Goal: Navigation & Orientation: Find specific page/section

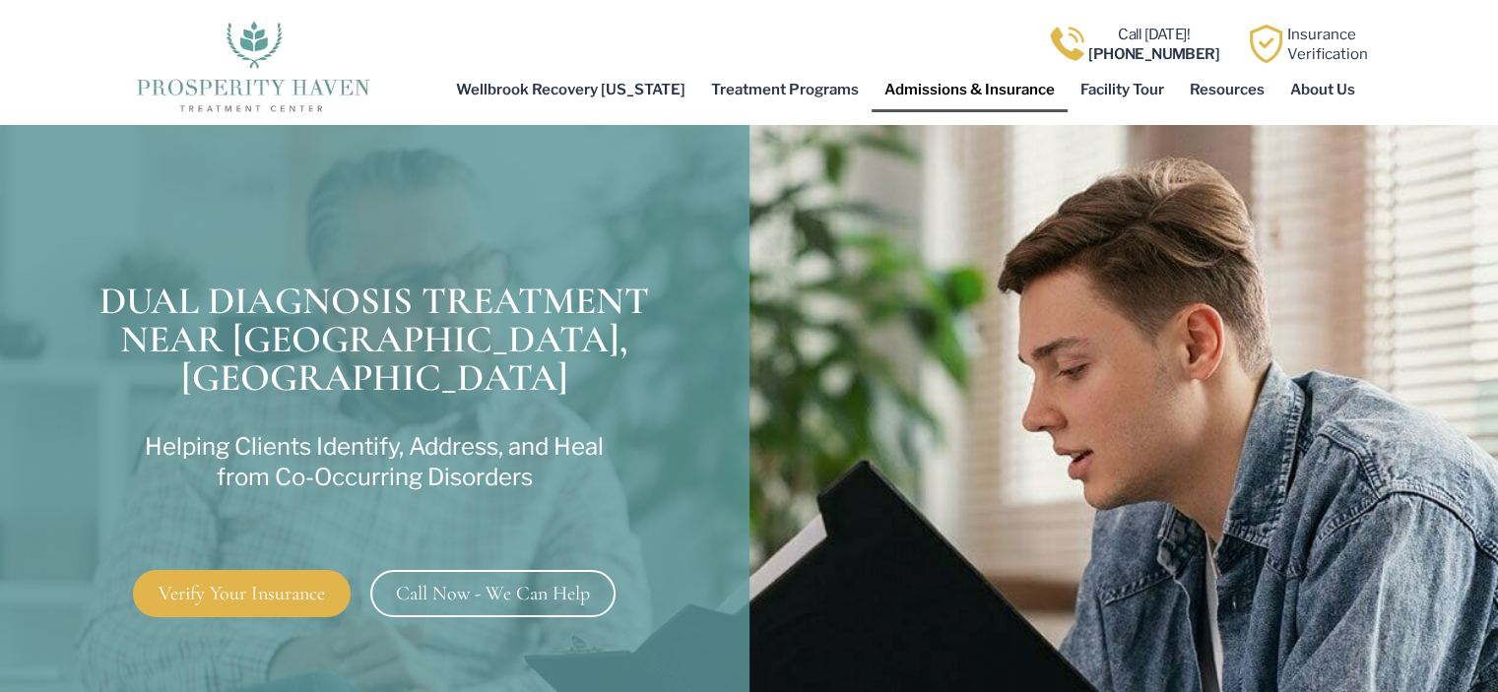
click at [933, 91] on link "Admissions & Insurance" at bounding box center [970, 89] width 196 height 45
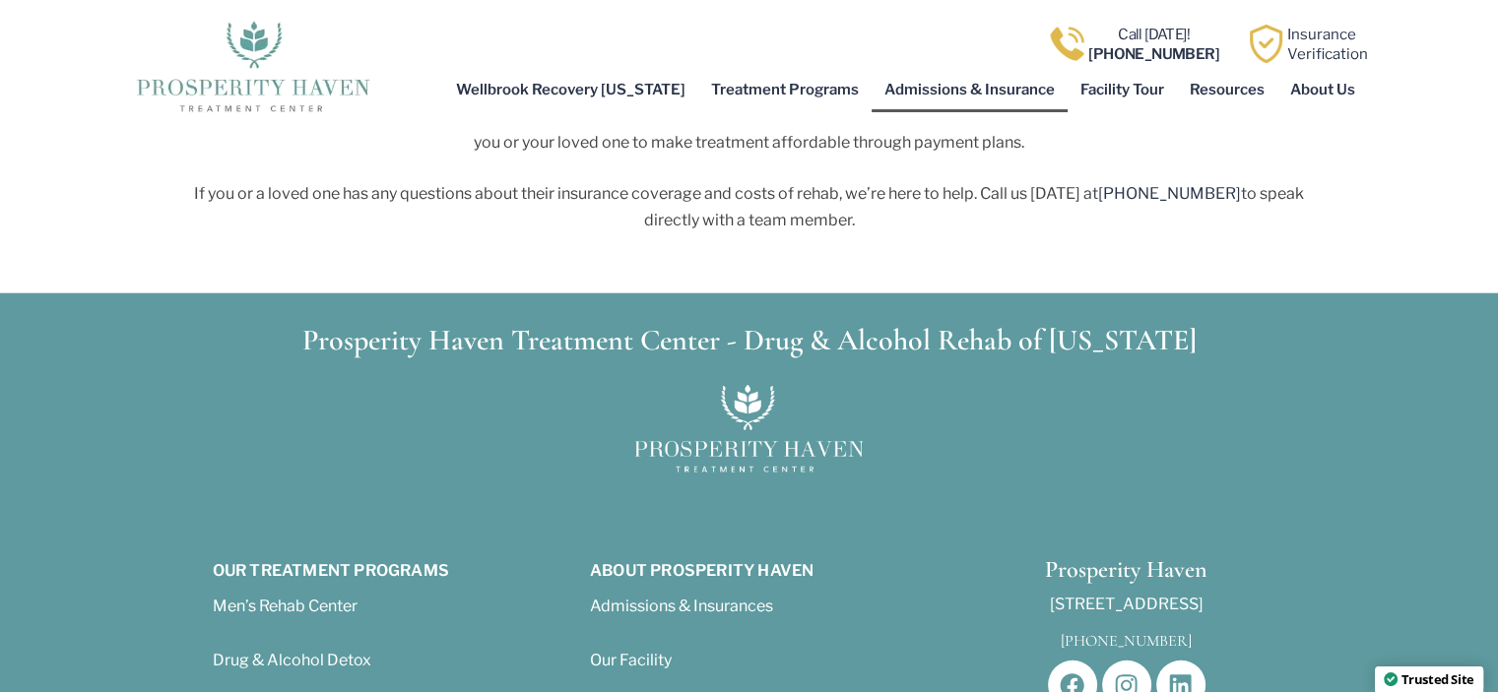
scroll to position [5027, 0]
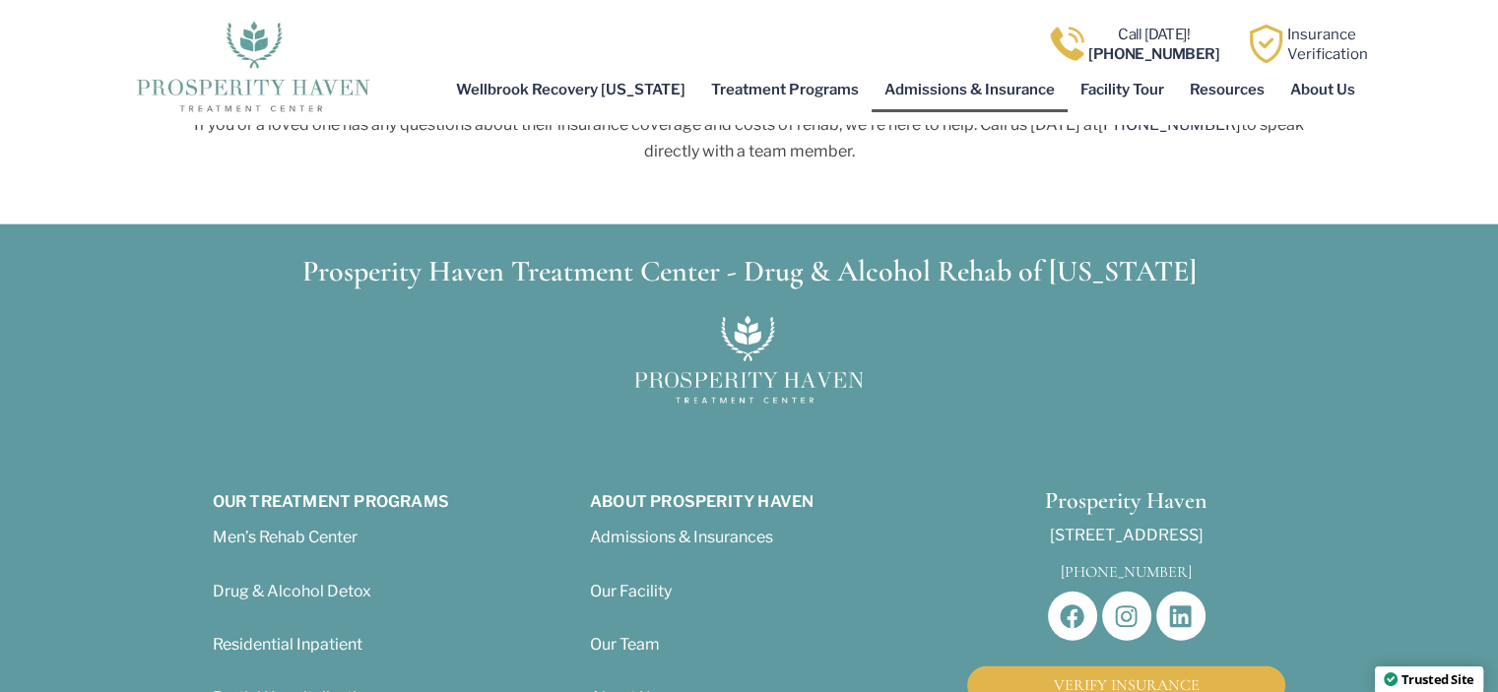
click at [635, 525] on div "Admissions & Insurances Our Facility Our Team About Us FAQs Recovery Blog" at bounding box center [749, 671] width 318 height 293
click at [641, 582] on span "Our Facility" at bounding box center [631, 591] width 82 height 19
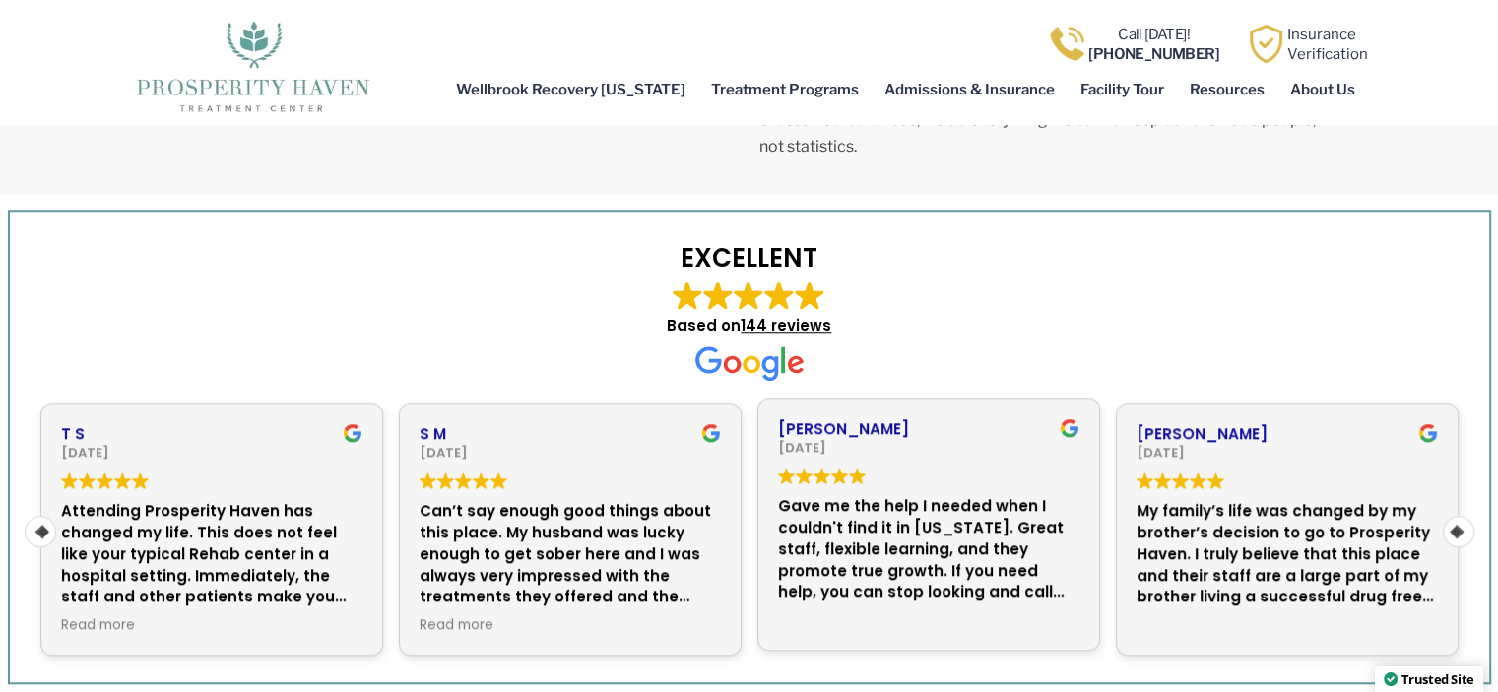
scroll to position [1524, 0]
click at [778, 494] on div "Gave me the help I needed when I couldn't find it in [US_STATE]. Great staff, f…" at bounding box center [928, 547] width 301 height 107
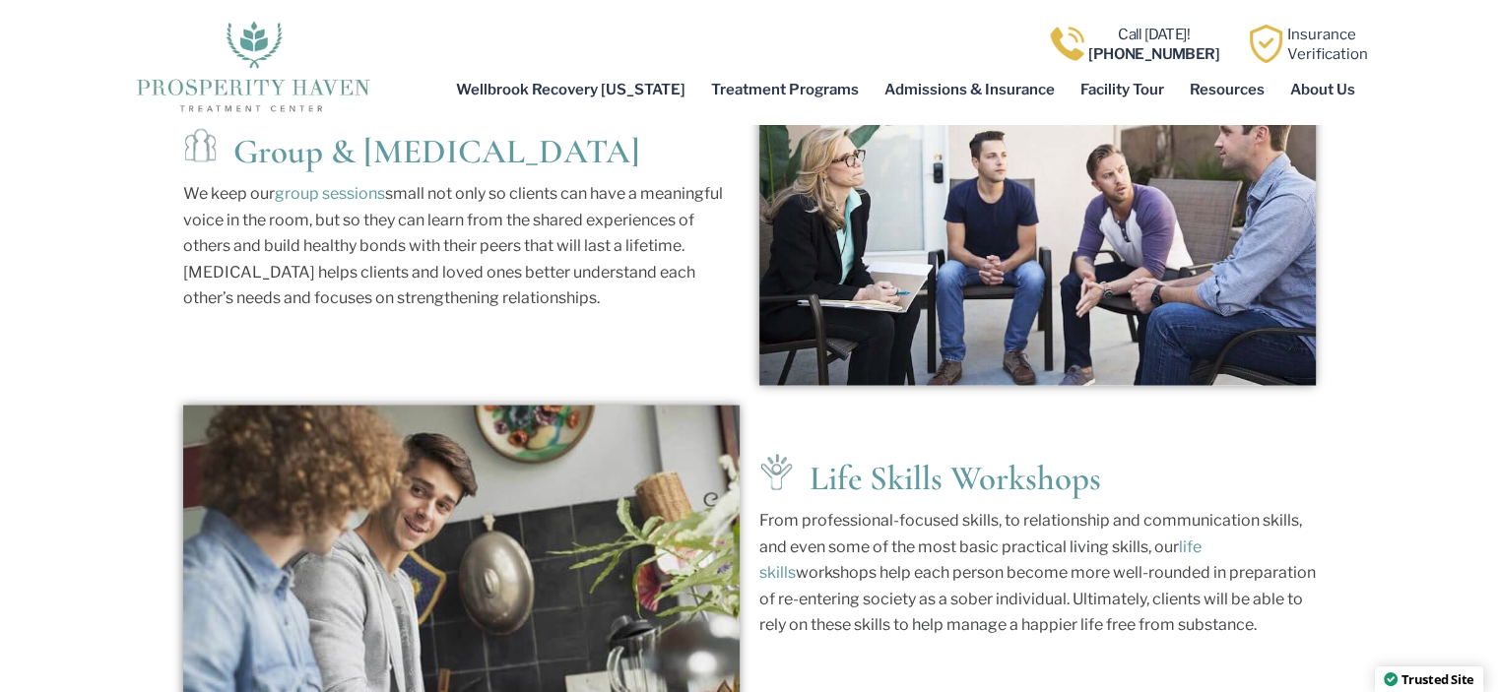
scroll to position [4133, 0]
